Goal: Information Seeking & Learning: Learn about a topic

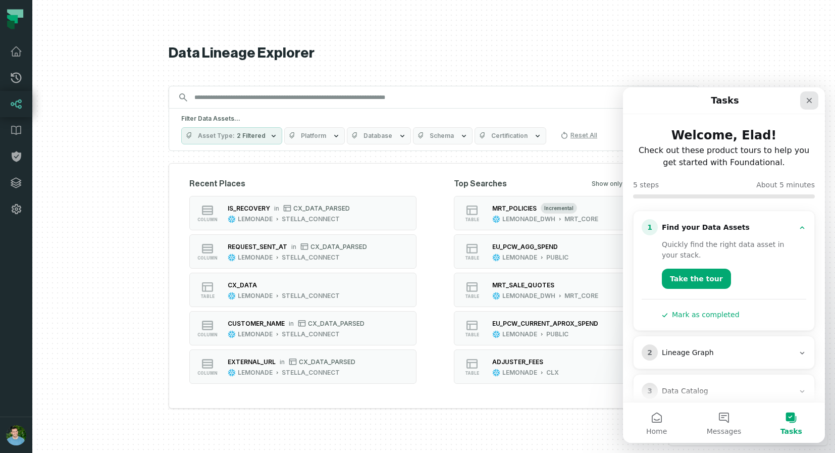
click at [809, 100] on icon "Close" at bounding box center [810, 101] width 6 height 6
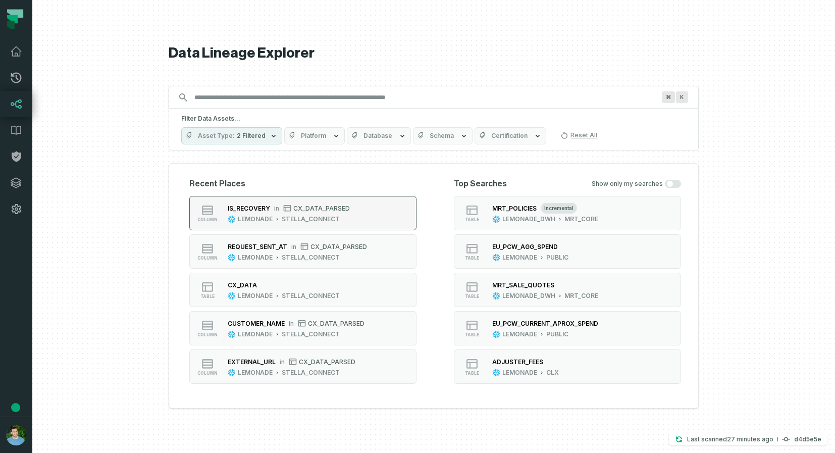
click at [353, 226] on button "column IS_RECOVERY in CX_DATA_PARSED LEMONADE STELLA_CONNECT" at bounding box center [302, 213] width 227 height 34
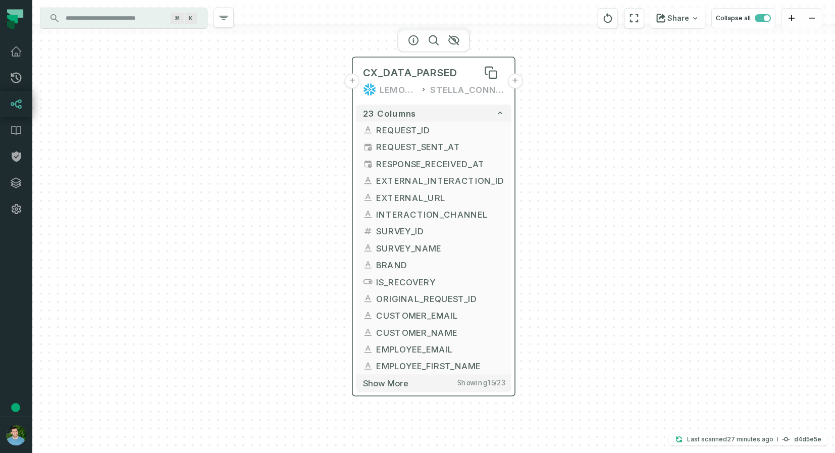
click at [439, 72] on span "CX_DATA_PARSED" at bounding box center [410, 73] width 94 height 14
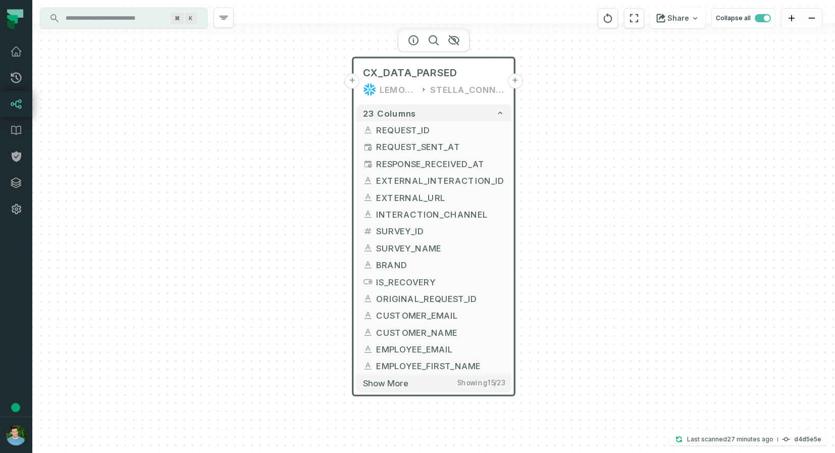
click at [444, 89] on div "STELLA_CONNECT" at bounding box center [467, 90] width 74 height 14
click at [485, 72] on icon at bounding box center [488, 70] width 7 height 7
click at [410, 384] on button "Show more Showing 15 / 23" at bounding box center [433, 382] width 155 height 17
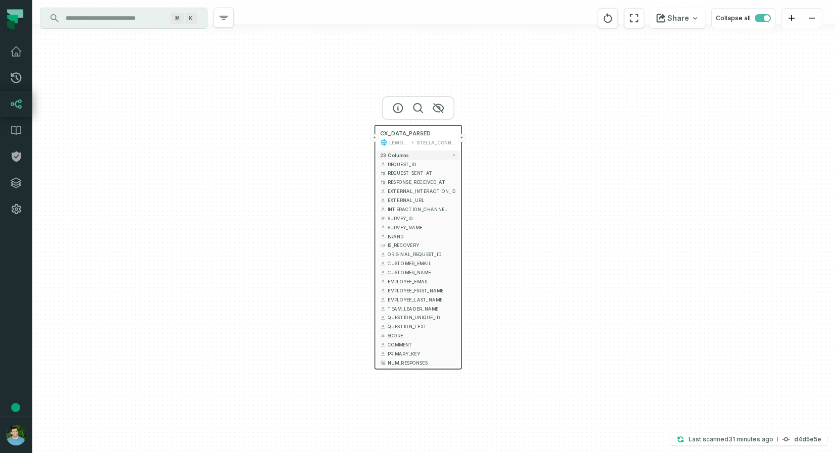
click at [135, 20] on input "Discovery Provider cmdk menu" at bounding box center [115, 18] width 110 height 16
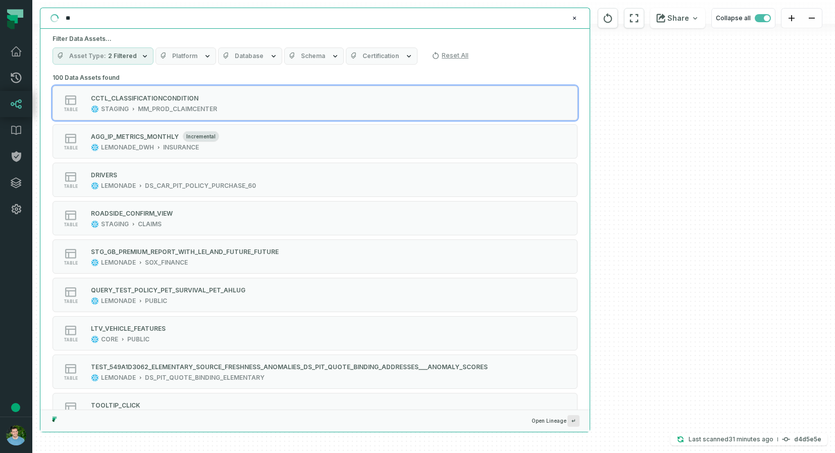
type input "*"
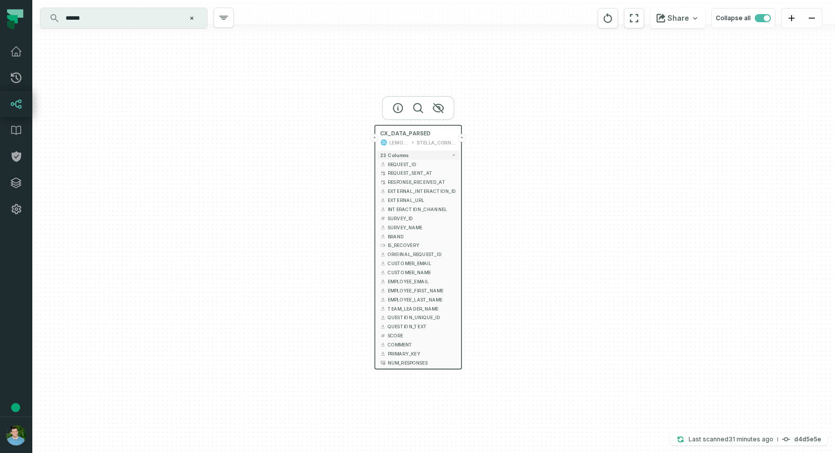
click at [678, 228] on div "+ CX_DATA_PARSED LEMONADE STELLA_CONNECT + 23 columns + REQUEST_ID + + REQUEST_…" at bounding box center [433, 226] width 803 height 453
click at [377, 139] on button "+" at bounding box center [375, 138] width 8 height 8
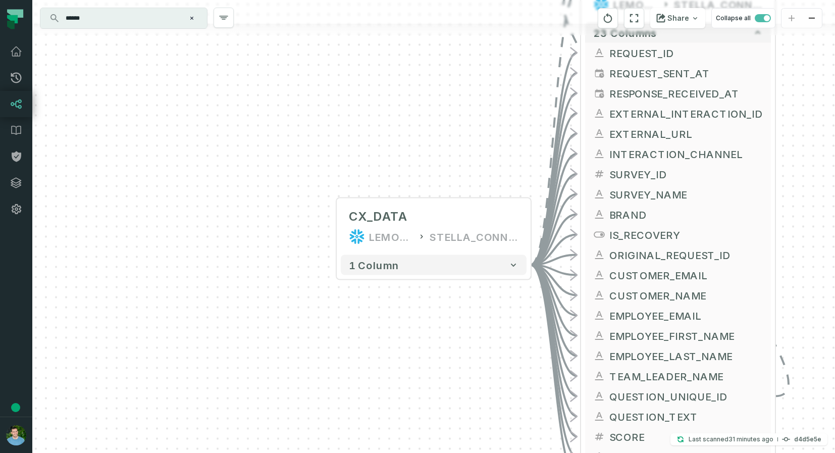
click at [148, 18] on input "******" at bounding box center [123, 18] width 126 height 16
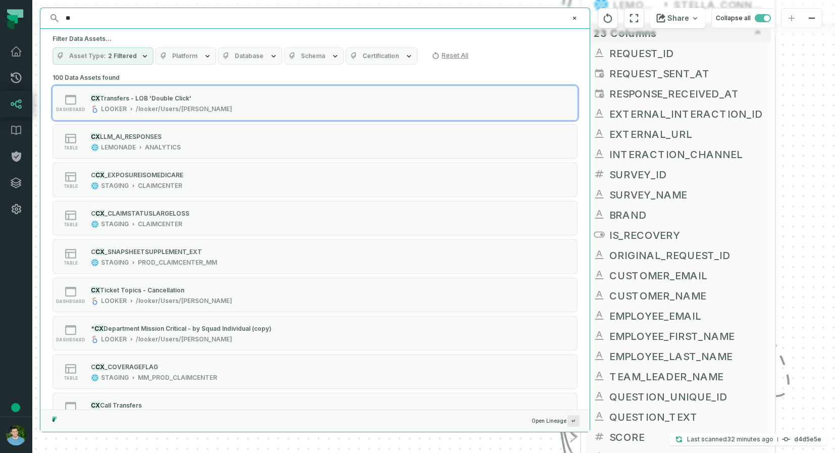
type input "**"
click at [194, 56] on button "Platform" at bounding box center [185, 55] width 61 height 17
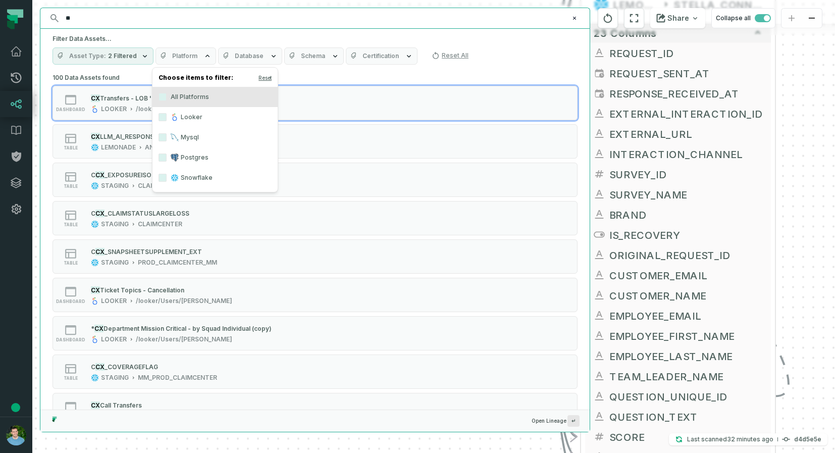
click at [194, 56] on button "Platform" at bounding box center [185, 55] width 61 height 17
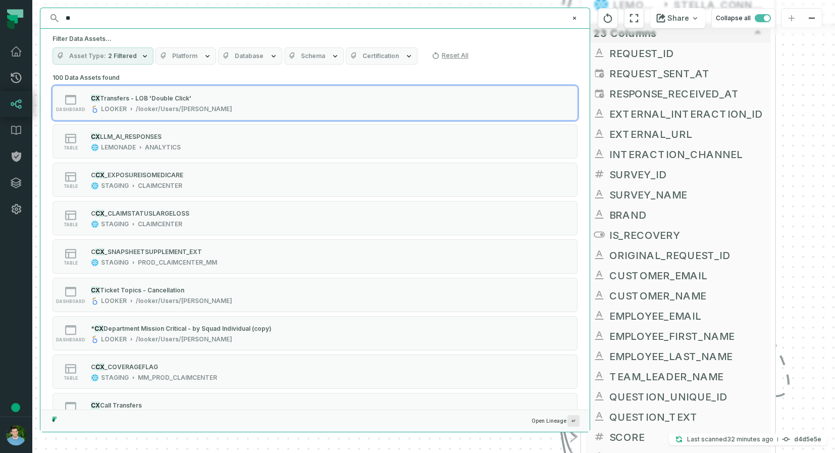
click at [239, 60] on span "Database" at bounding box center [249, 56] width 29 height 8
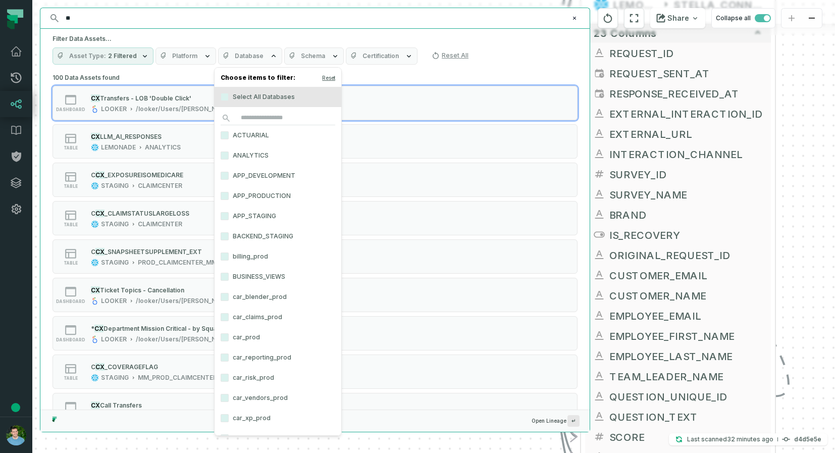
click at [321, 55] on button "Schema" at bounding box center [314, 55] width 60 height 17
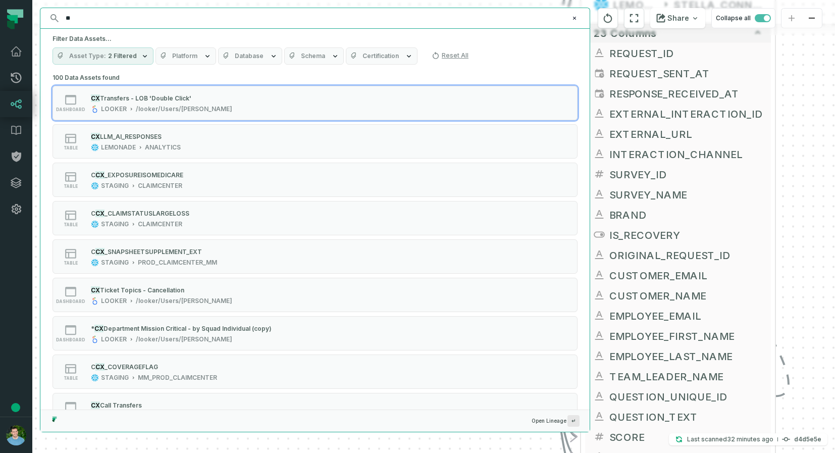
click at [366, 53] on span "Certification" at bounding box center [380, 56] width 36 height 8
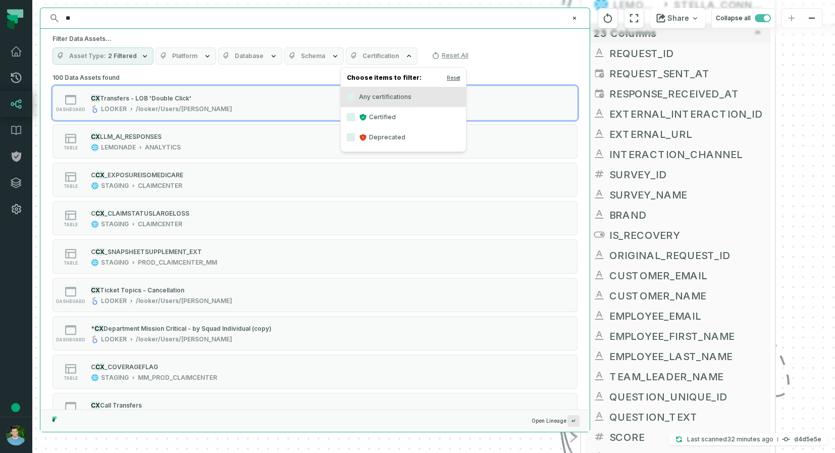
click at [366, 53] on span "Certification" at bounding box center [380, 56] width 36 height 8
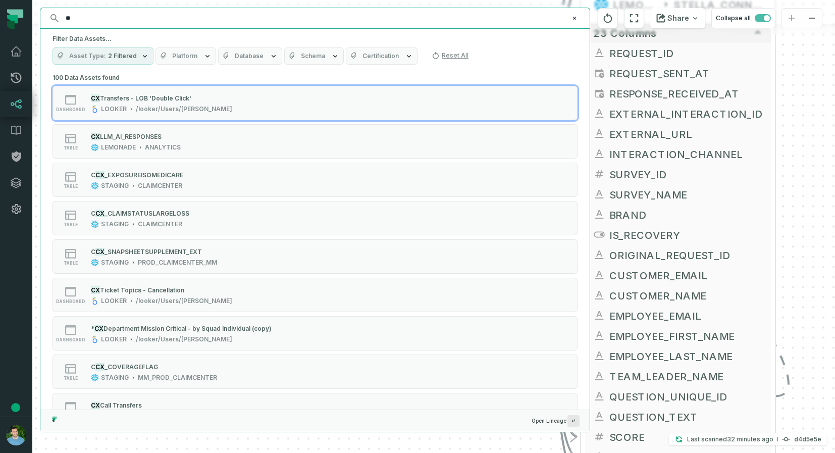
click at [141, 57] on icon "button" at bounding box center [145, 56] width 8 height 8
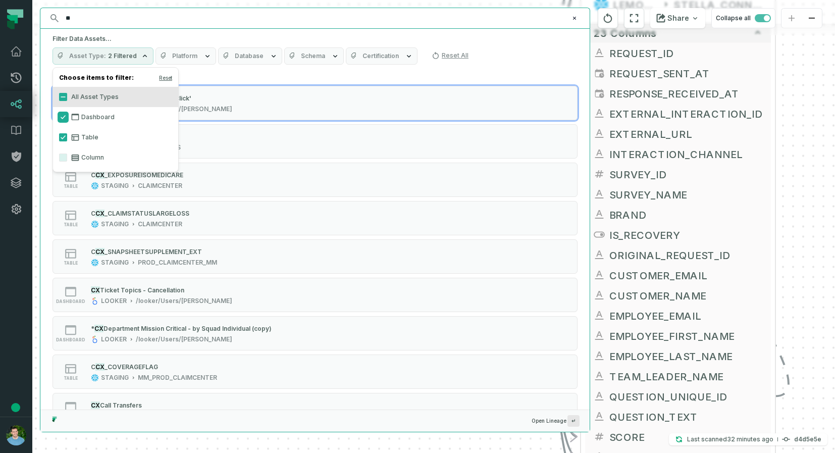
click at [61, 119] on button "Dashboard" at bounding box center [63, 117] width 8 height 8
click at [65, 98] on button "All Asset Types" at bounding box center [63, 97] width 8 height 8
click at [66, 97] on button "All Asset Types" at bounding box center [63, 97] width 8 height 8
click at [65, 135] on button "Table" at bounding box center [63, 137] width 8 height 8
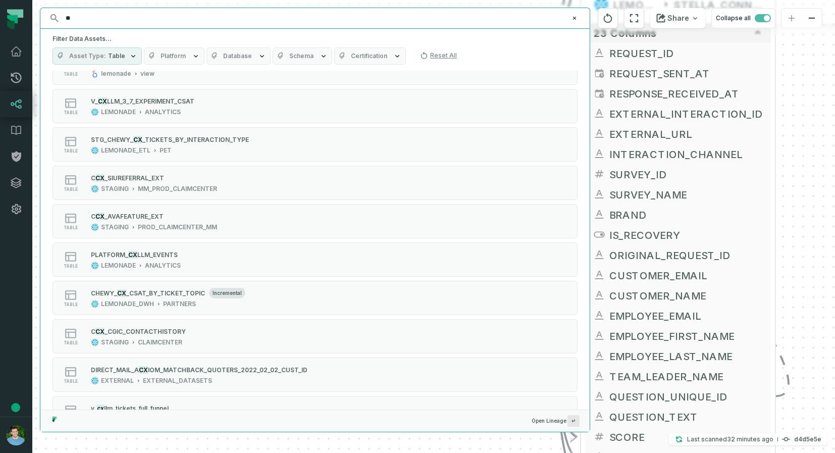
scroll to position [1703, 0]
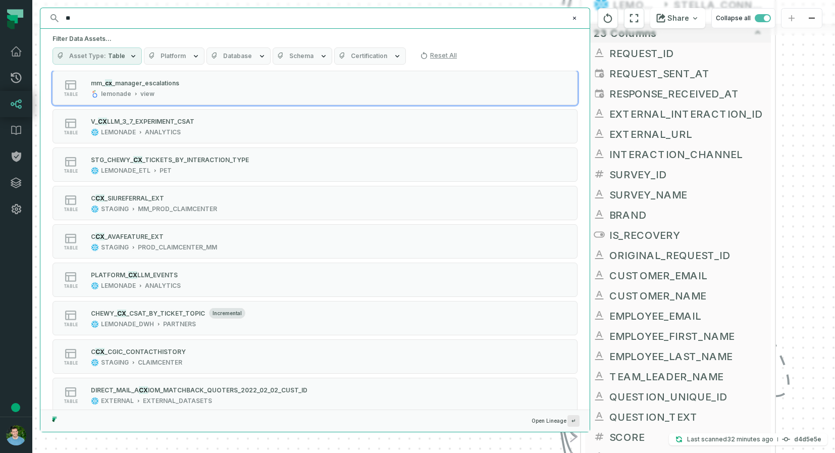
click at [158, 16] on input "**" at bounding box center [314, 18] width 509 height 16
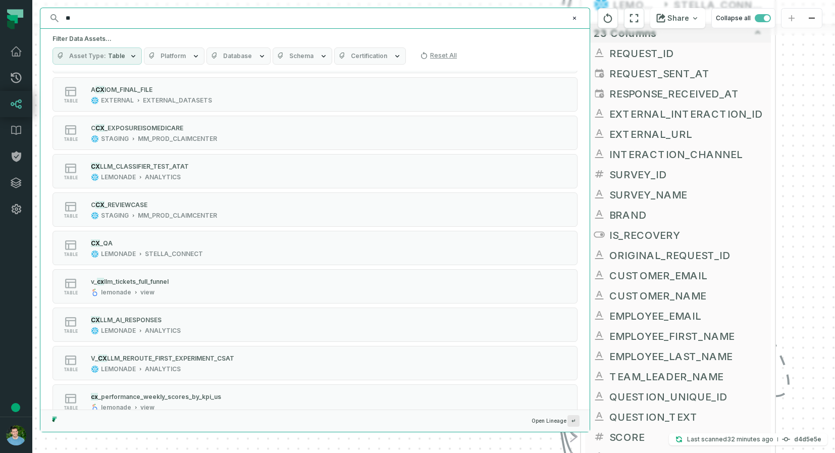
scroll to position [869, 0]
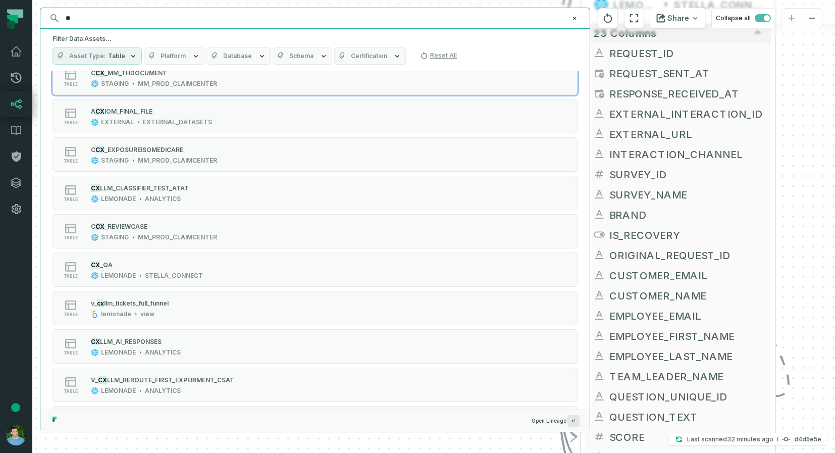
click at [133, 27] on div "** ⌘ K" at bounding box center [314, 18] width 549 height 20
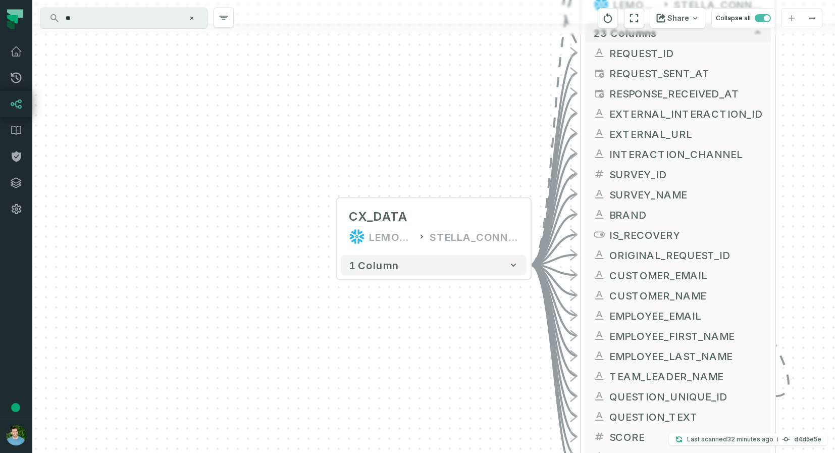
click at [142, 21] on input "**" at bounding box center [123, 18] width 126 height 16
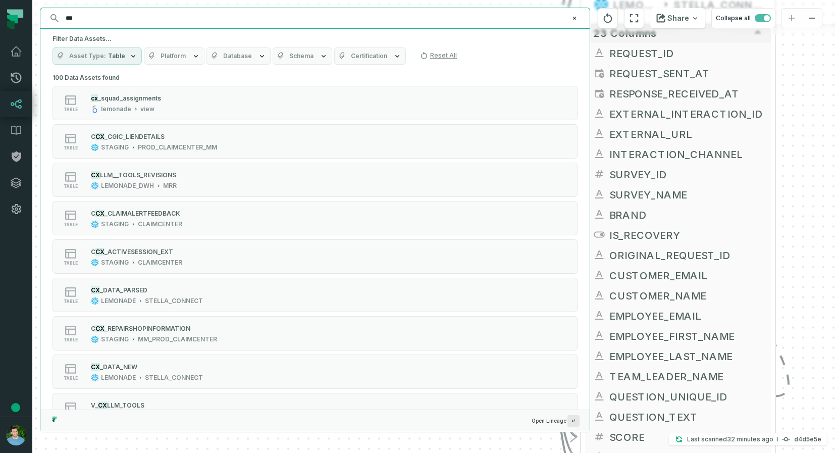
scroll to position [555, 0]
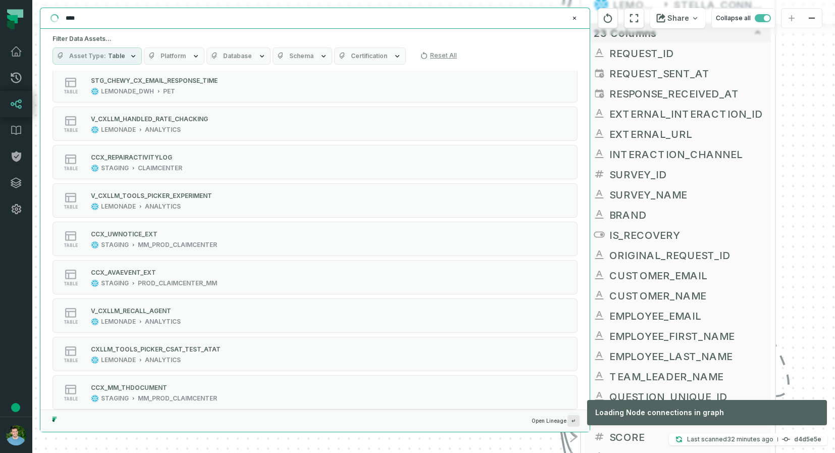
type input "****"
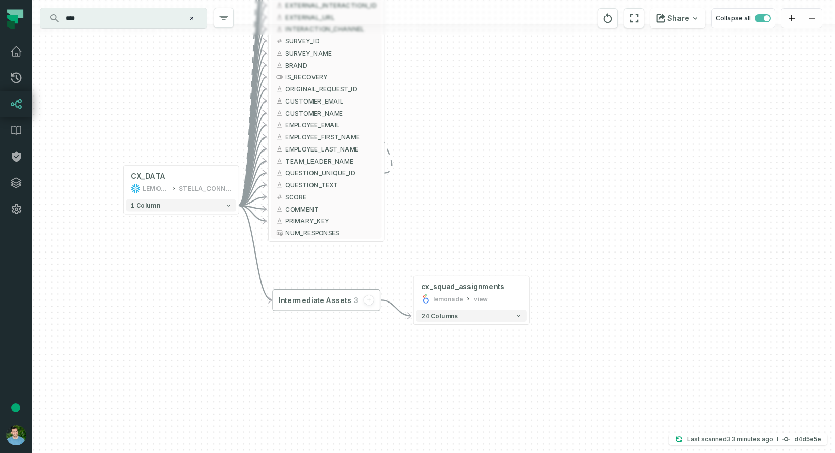
drag, startPoint x: 345, startPoint y: 176, endPoint x: 356, endPoint y: 286, distance: 110.7
click at [356, 287] on div "CX_DATA LEMONADE STELLA_CONNECT + 1 column - CX_DATA_PARSED LEMONADE STELLA_CON…" at bounding box center [433, 226] width 803 height 453
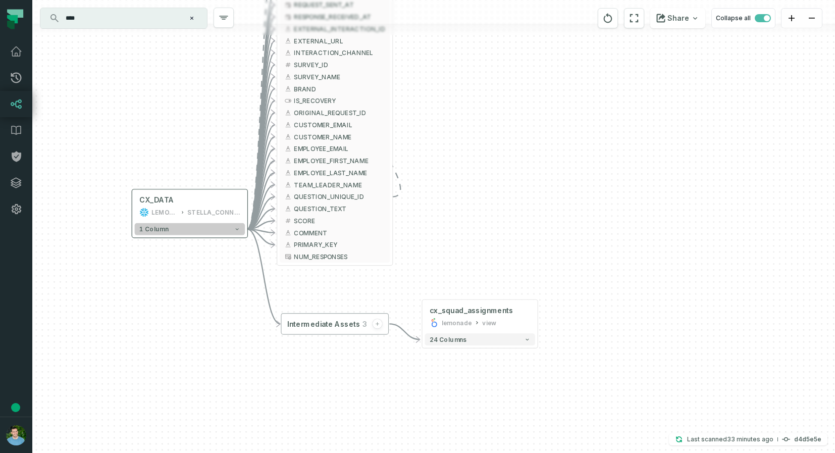
click at [173, 234] on button "1 column" at bounding box center [190, 229] width 111 height 12
